Goal: Use online tool/utility: Utilize a website feature to perform a specific function

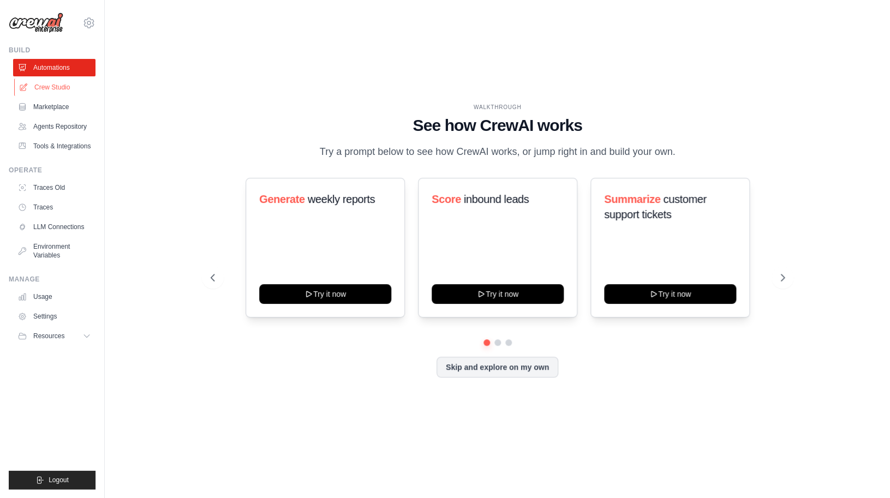
click at [67, 91] on link "Crew Studio" at bounding box center [55, 87] width 82 height 17
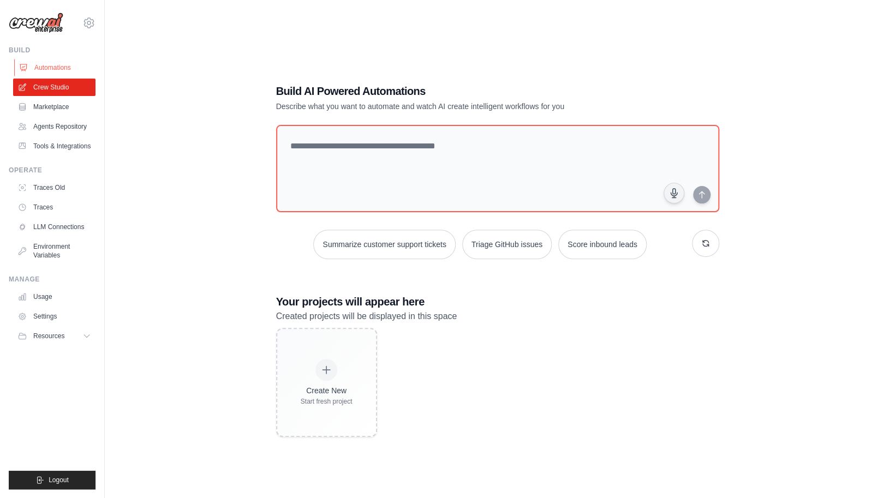
click at [62, 66] on link "Automations" at bounding box center [55, 67] width 82 height 17
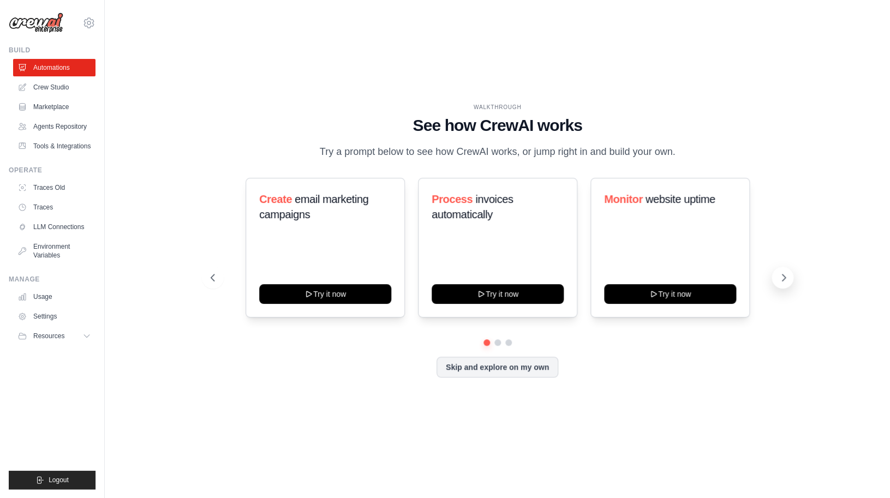
click at [784, 283] on button at bounding box center [782, 278] width 22 height 22
click at [633, 375] on div "Skip and explore on my own" at bounding box center [498, 367] width 574 height 21
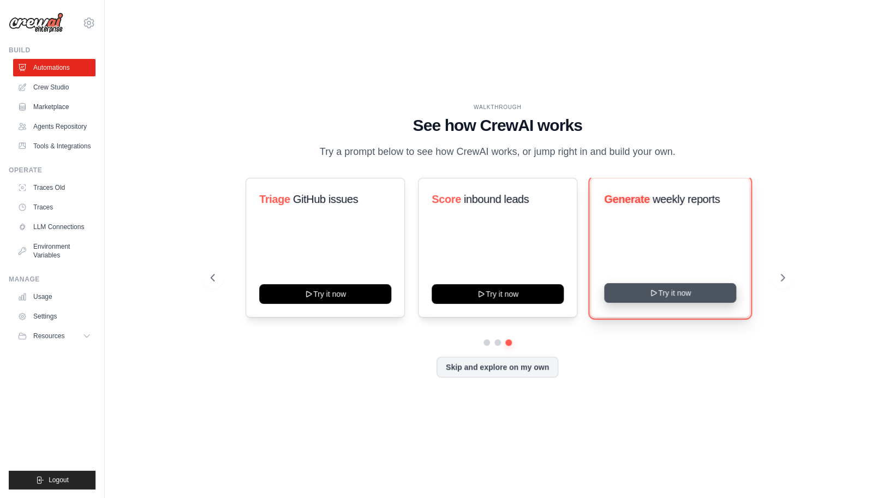
click at [669, 297] on button "Try it now" at bounding box center [670, 293] width 132 height 20
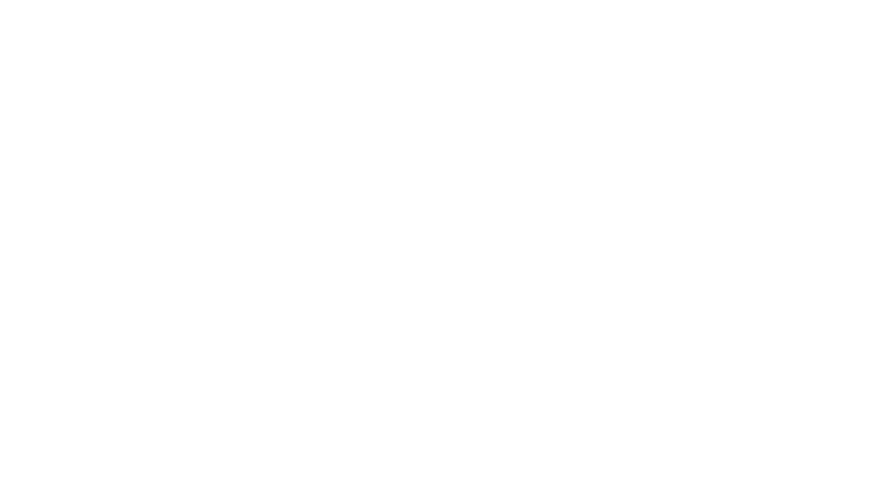
click at [535, 0] on html at bounding box center [445, 0] width 890 height 0
click at [561, 0] on html at bounding box center [445, 0] width 890 height 0
click at [571, 0] on html at bounding box center [445, 0] width 890 height 0
click at [604, 0] on html at bounding box center [445, 0] width 890 height 0
